Goal: Task Accomplishment & Management: Use online tool/utility

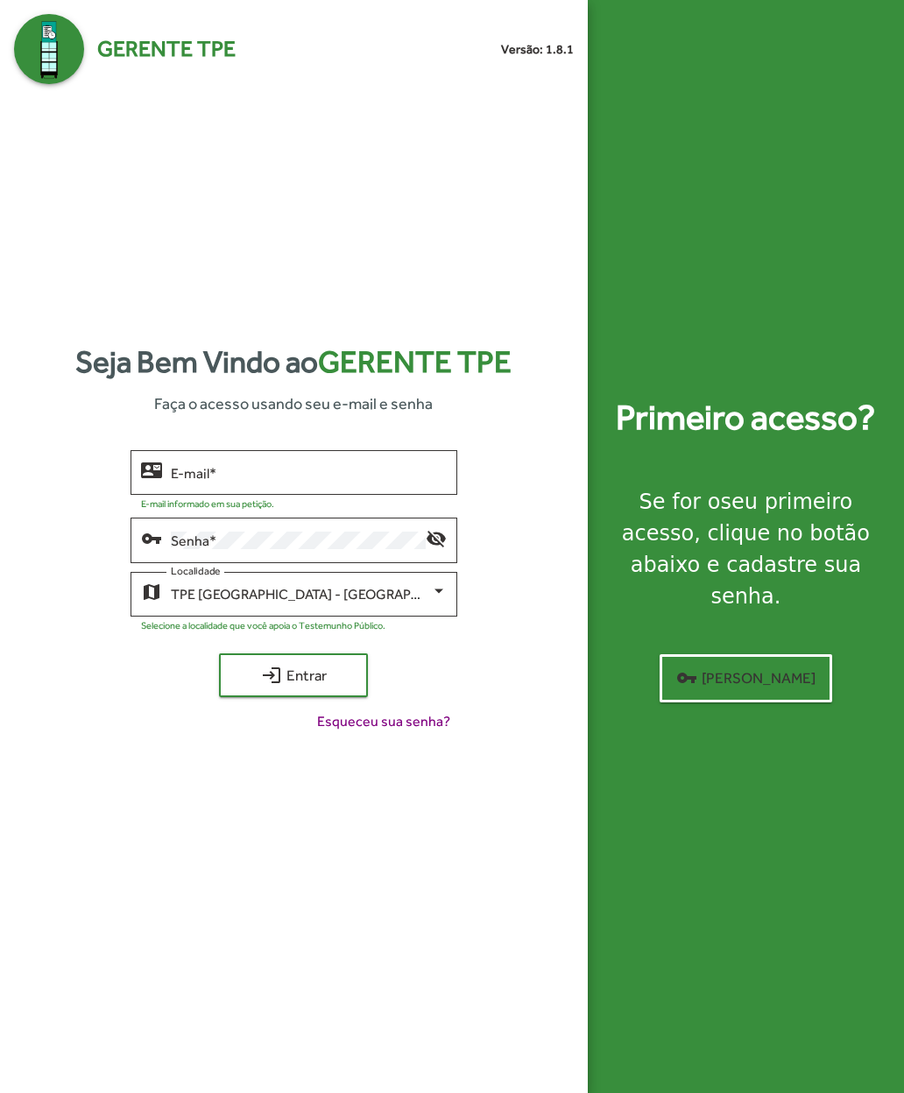
click at [305, 481] on input "E-mail *" at bounding box center [309, 473] width 276 height 16
type input "**********"
click at [244, 691] on span "login Entrar" at bounding box center [293, 676] width 117 height 32
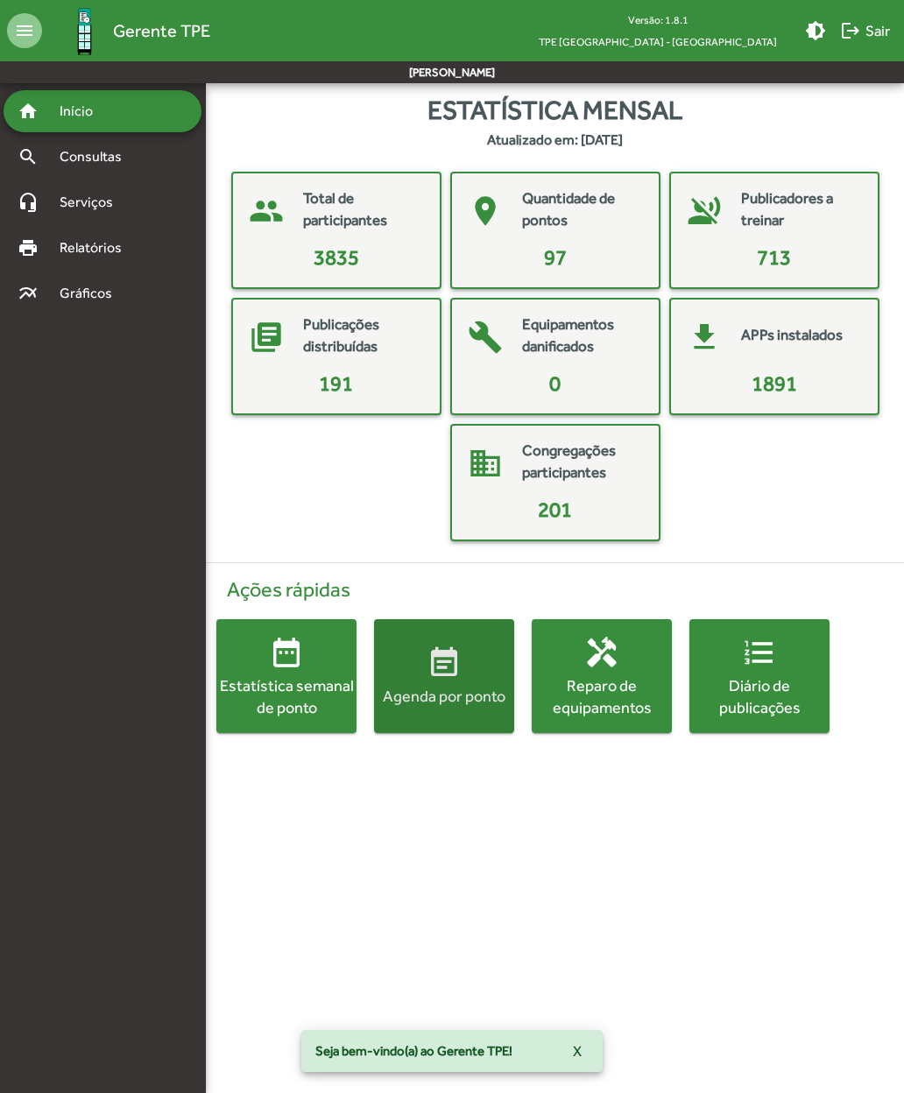
click at [426, 681] on span "event_note Agenda por ponto" at bounding box center [444, 676] width 140 height 61
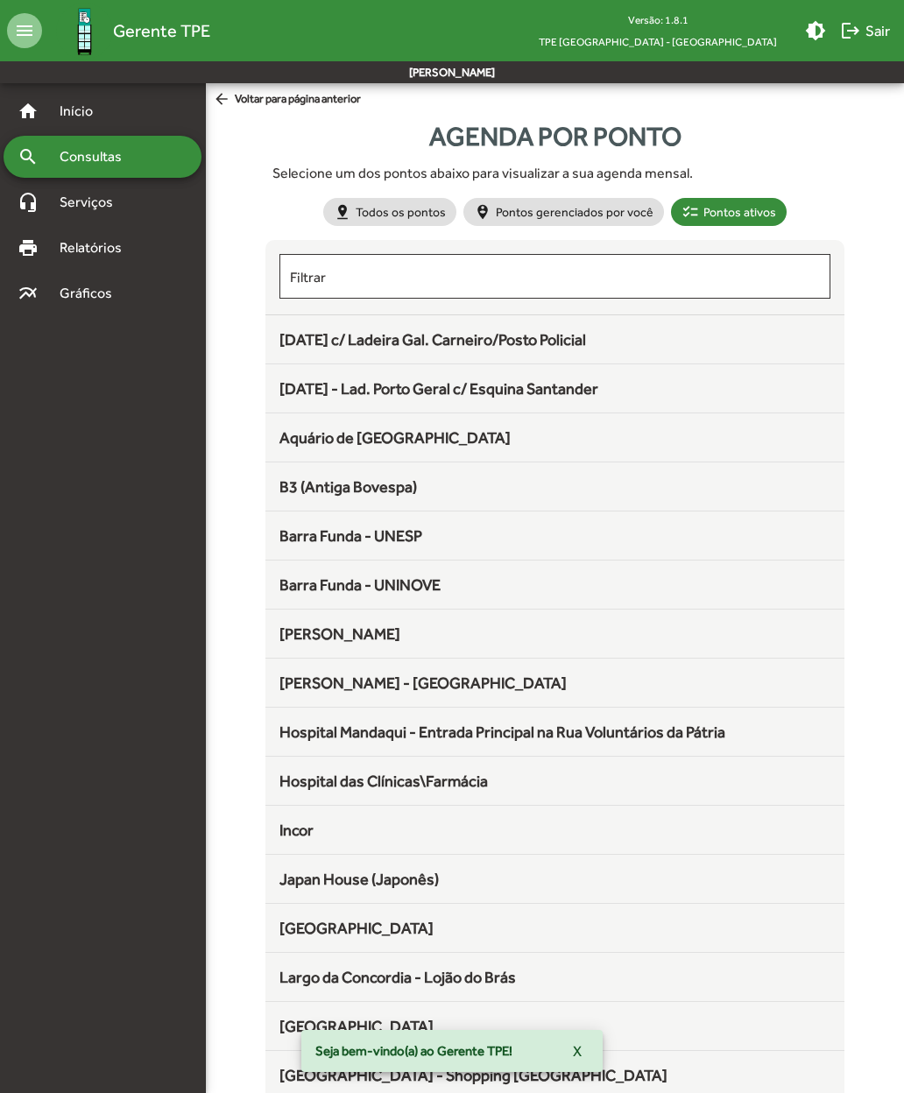
click at [300, 338] on span "25 de Março c/ Ladeira Gal. Carneiro/Posto Policial" at bounding box center [432, 339] width 307 height 18
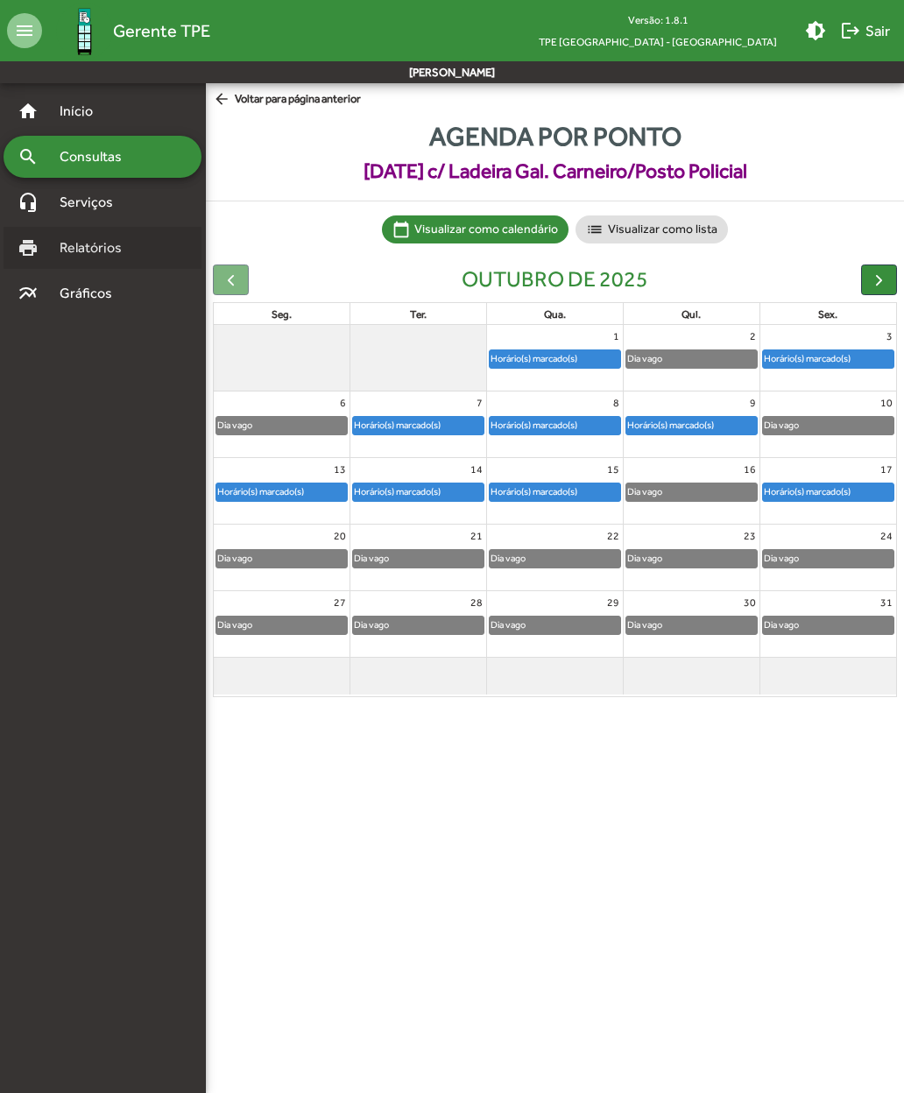
click at [57, 260] on div "print Relatórios" at bounding box center [103, 248] width 198 height 42
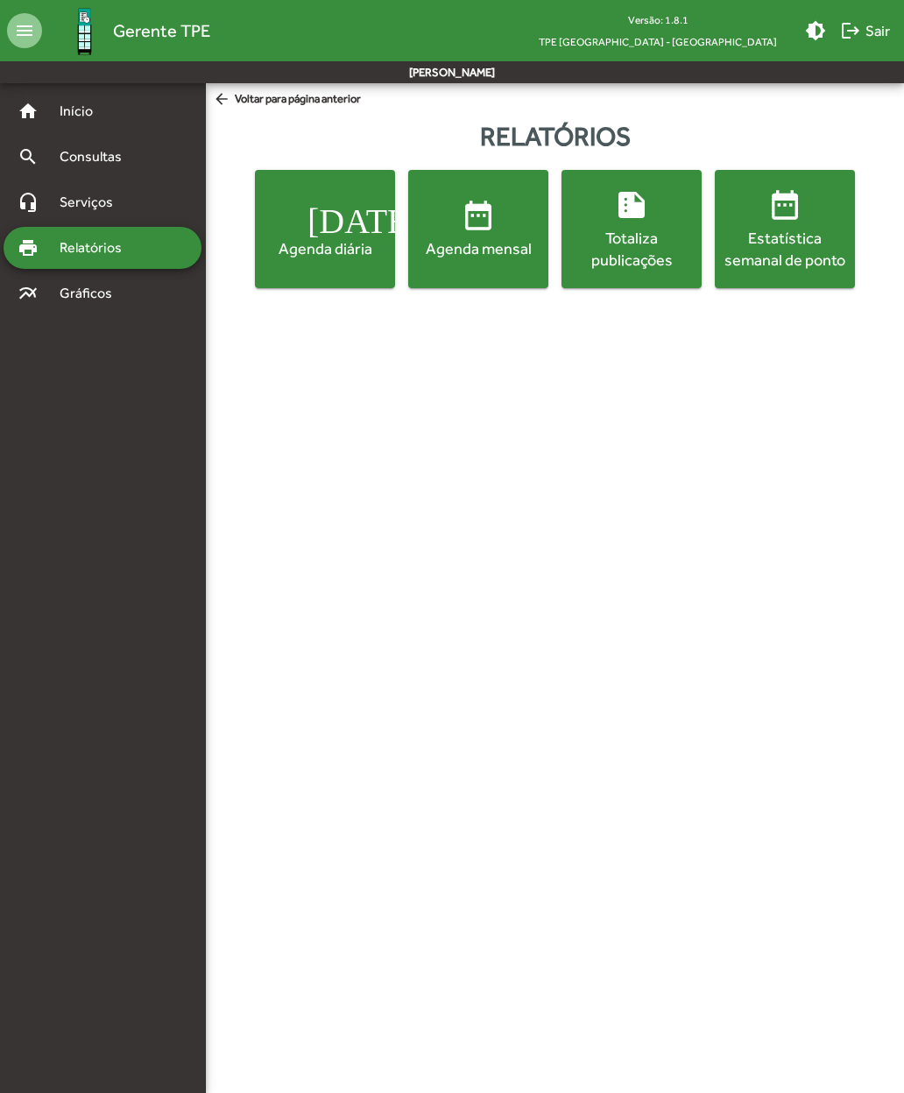
click at [769, 256] on div "Estatística semanal de ponto" at bounding box center [784, 249] width 133 height 44
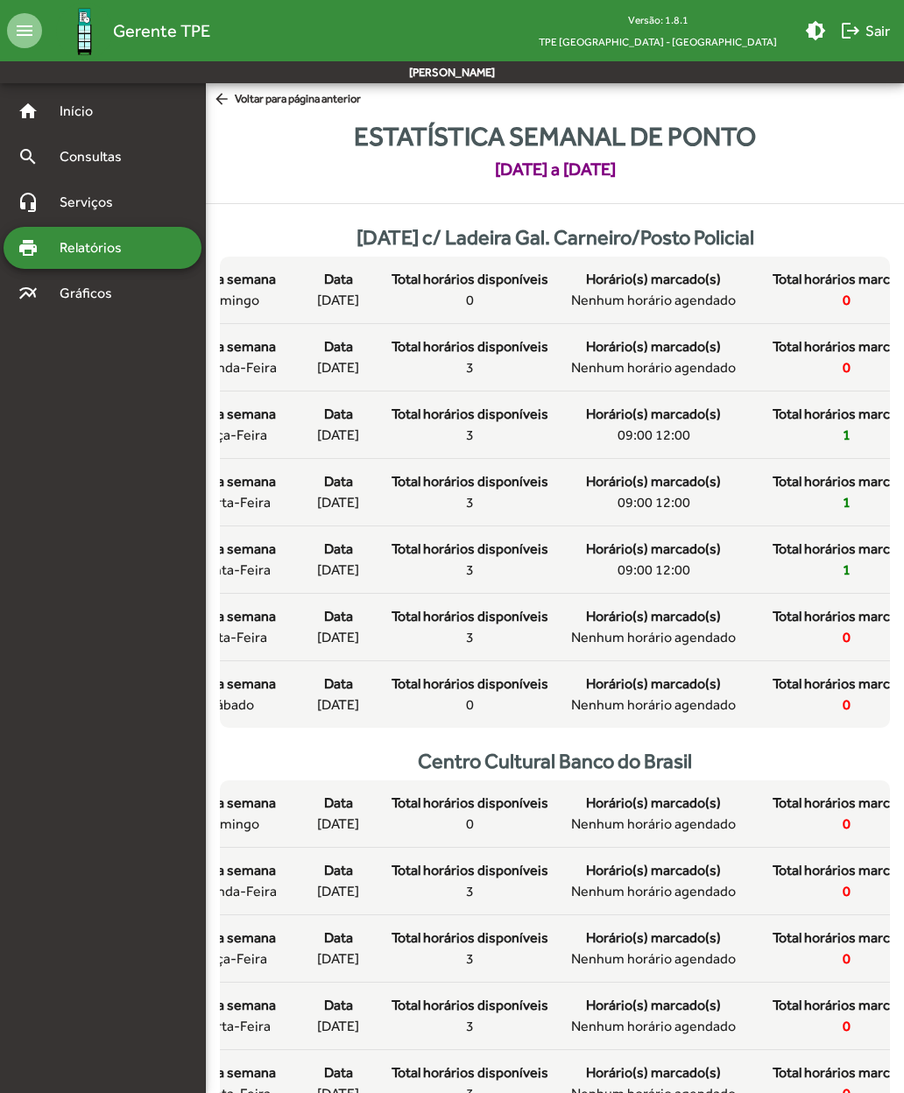
click at [866, 33] on span "logout Sair" at bounding box center [865, 31] width 50 height 32
